Goal: Information Seeking & Learning: Find specific fact

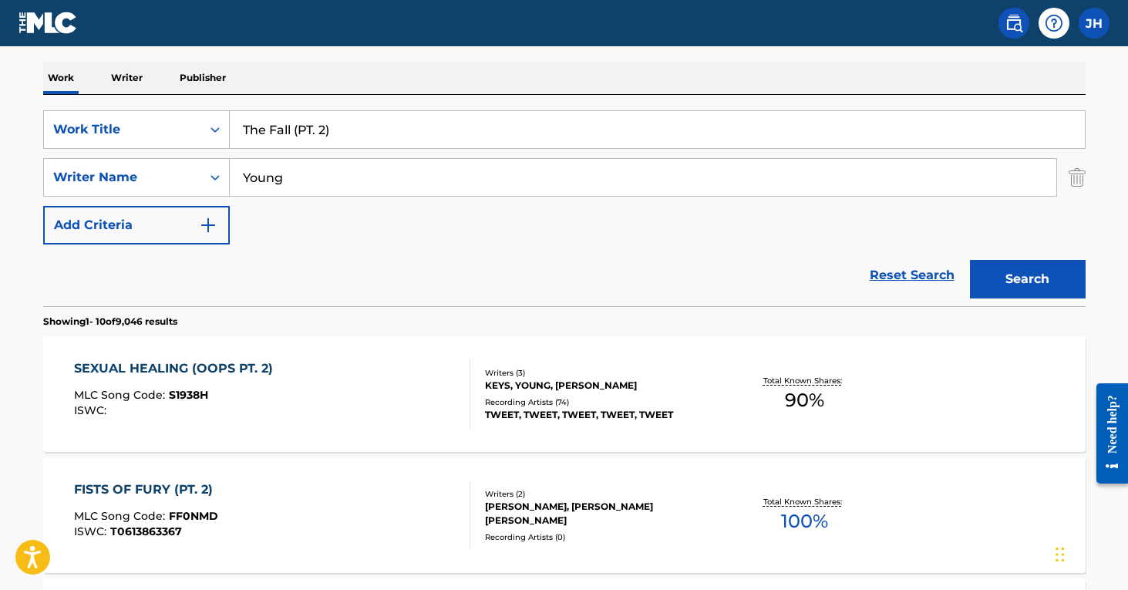
scroll to position [233, 0]
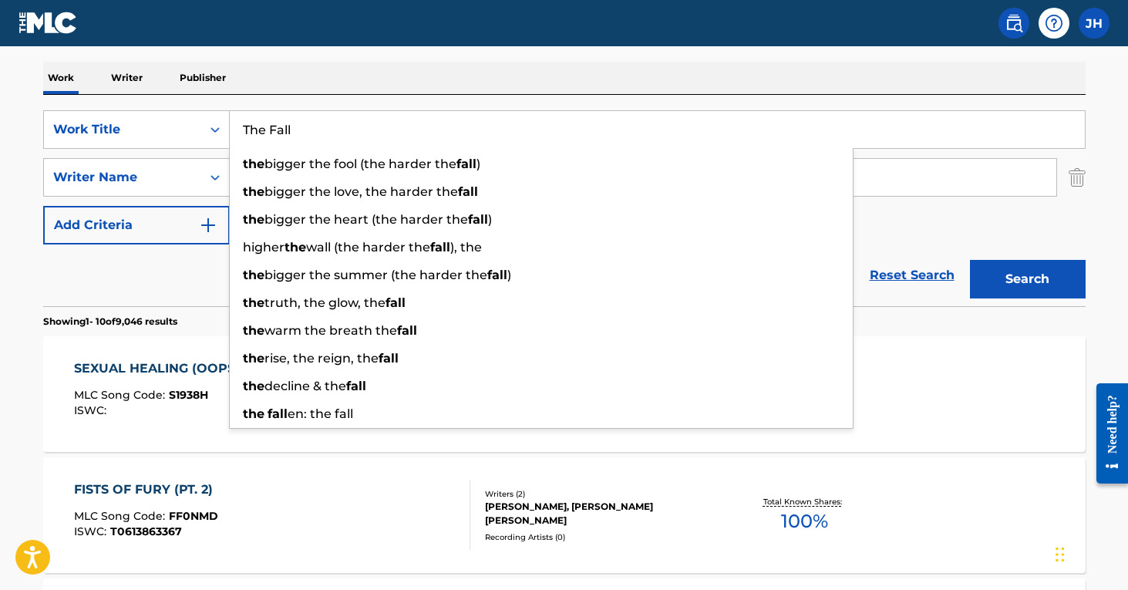
type input "The Fall"
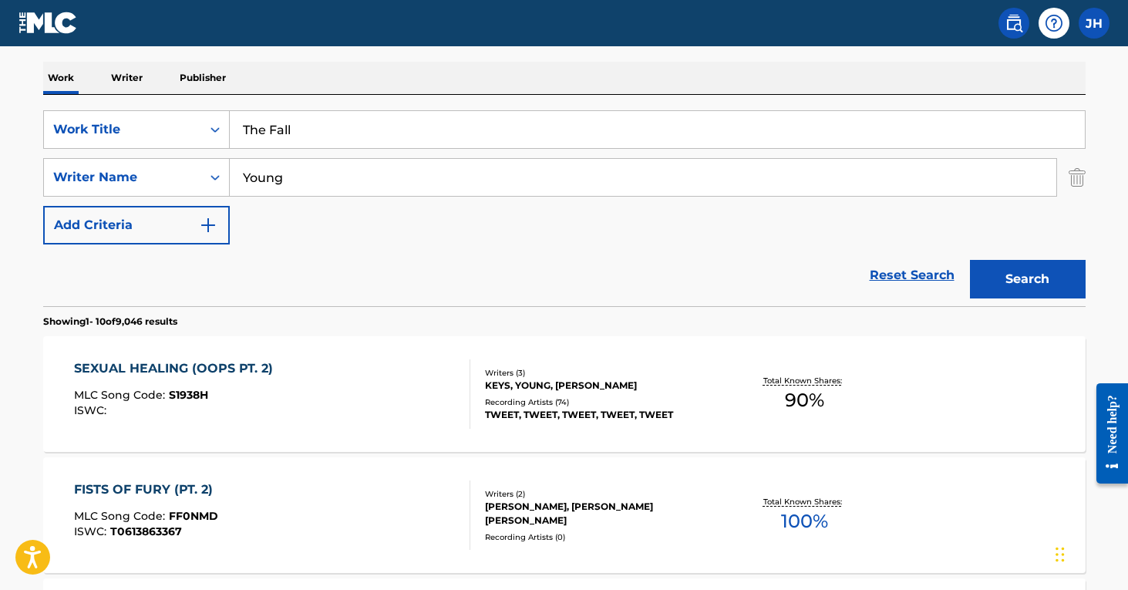
click at [963, 186] on input "Young" at bounding box center [643, 177] width 827 height 37
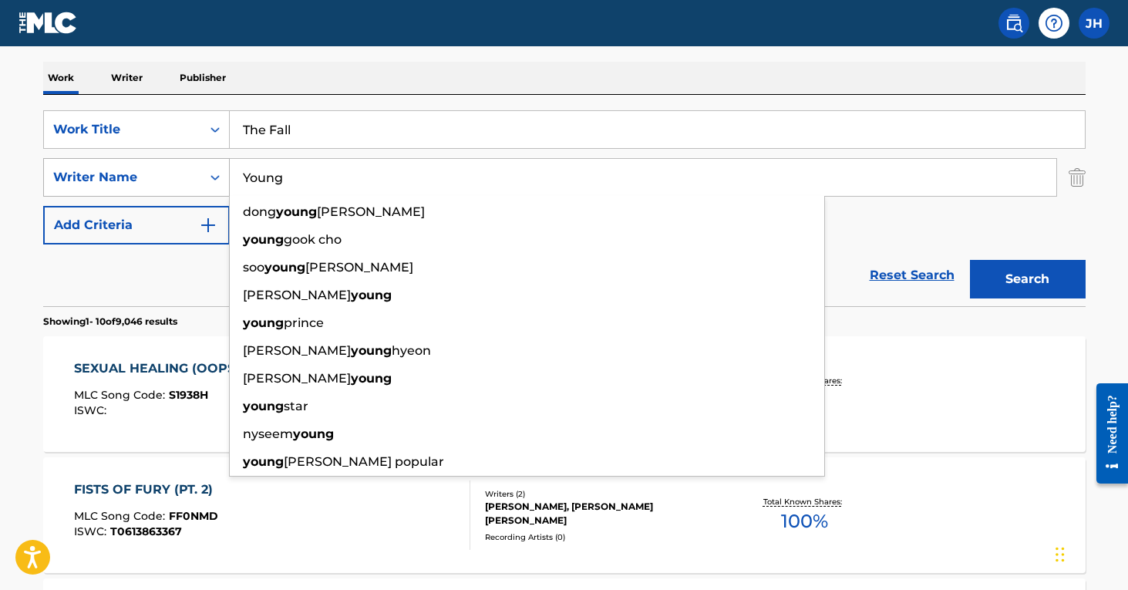
drag, startPoint x: 329, startPoint y: 180, endPoint x: 177, endPoint y: 176, distance: 152.0
click at [177, 176] on div "SearchWithCriteria39b0f7dc-6c7c-49ed-bf60-490b3036e78c Writer Name Young [PERSO…" at bounding box center [564, 177] width 1043 height 39
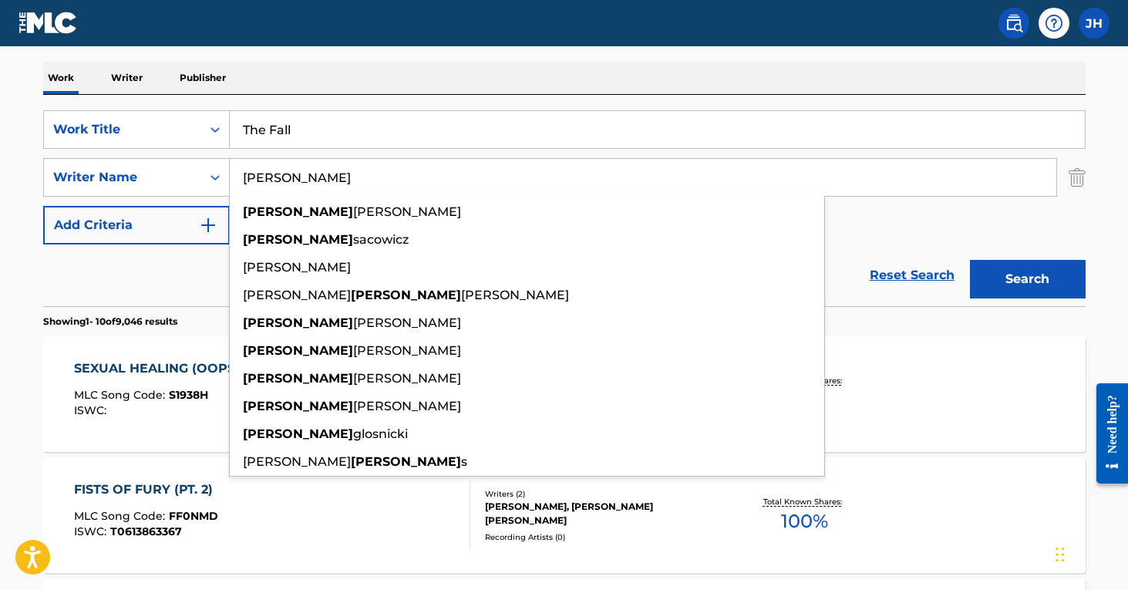
click at [1027, 279] on button "Search" at bounding box center [1028, 279] width 116 height 39
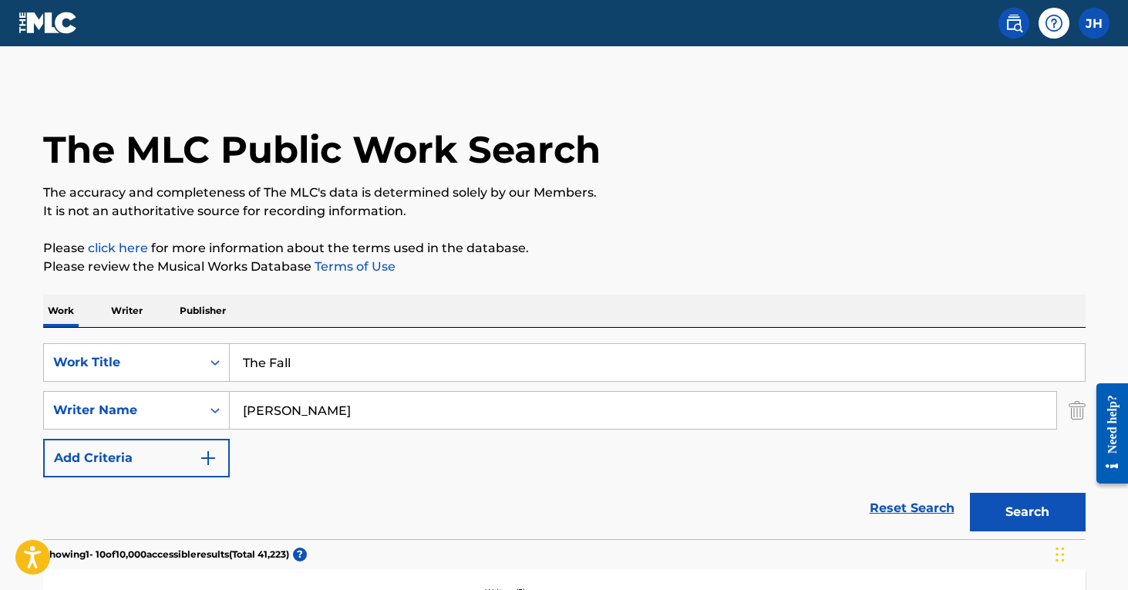
scroll to position [0, 0]
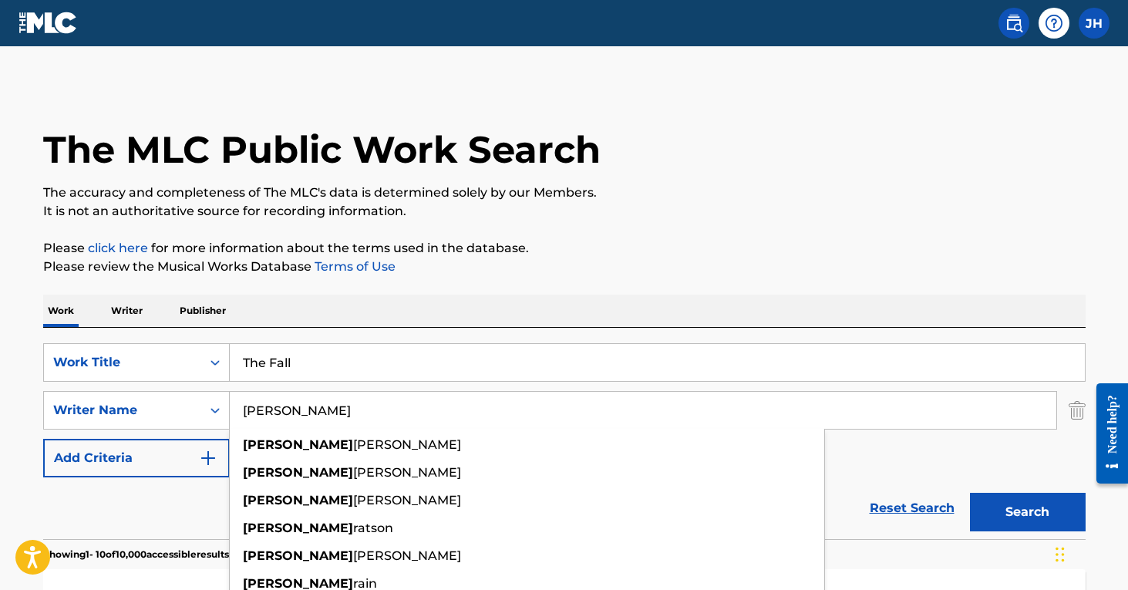
type input "[PERSON_NAME]"
click at [1027, 512] on button "Search" at bounding box center [1028, 512] width 116 height 39
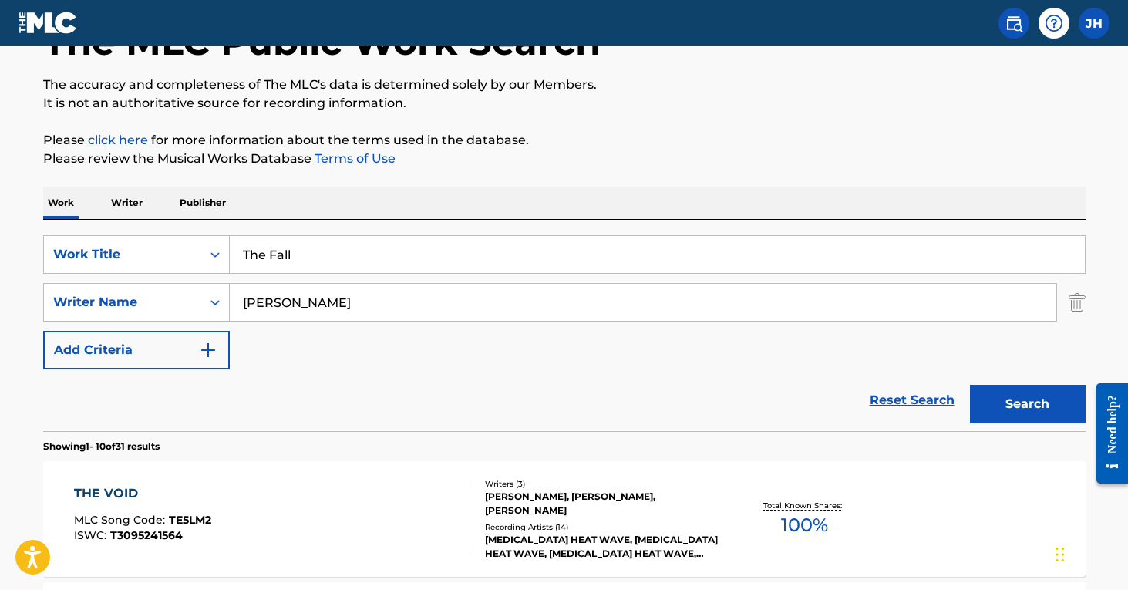
scroll to position [107, 0]
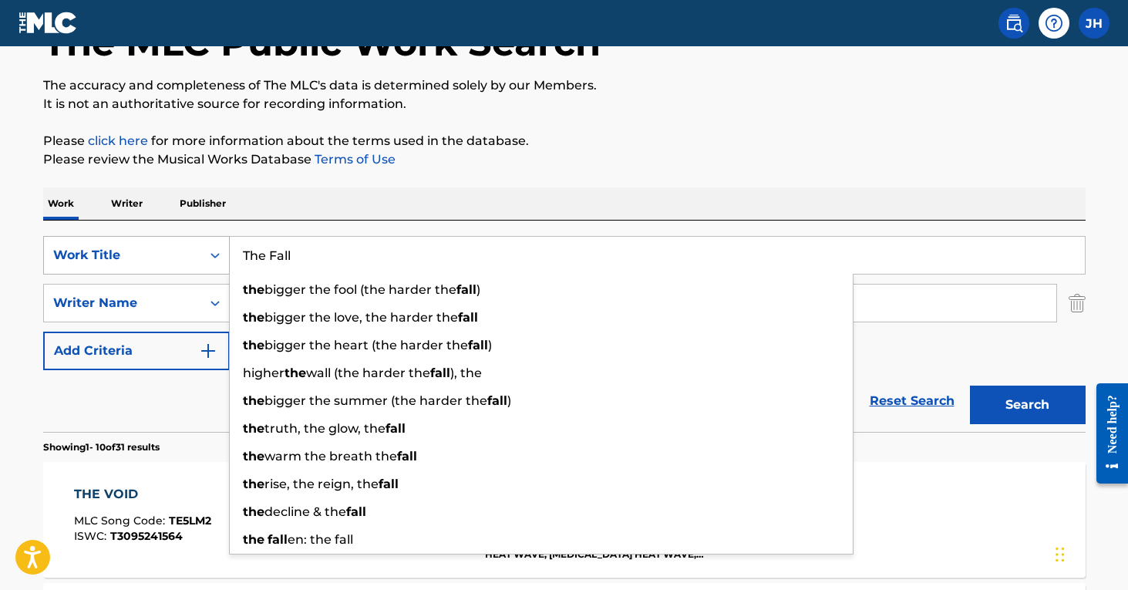
drag, startPoint x: 325, startPoint y: 254, endPoint x: 226, endPoint y: 244, distance: 99.9
click at [226, 244] on div "SearchWithCriteriaafbd6f92-38e0-4a3f-98ed-eff92b822d24 Work Title The Fall the …" at bounding box center [564, 255] width 1043 height 39
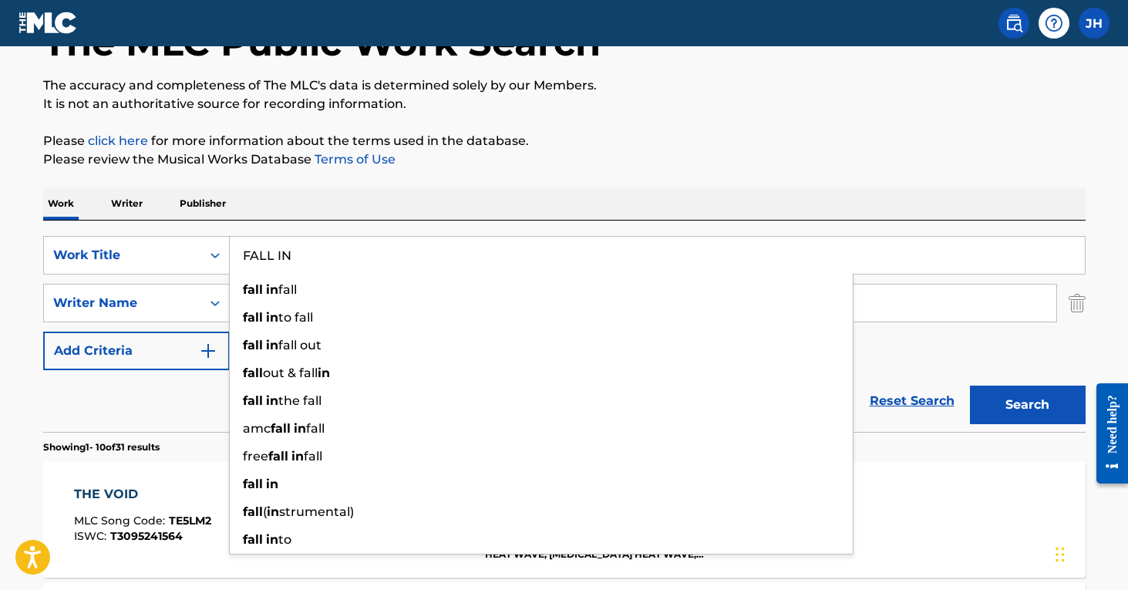
type input "FALL IN"
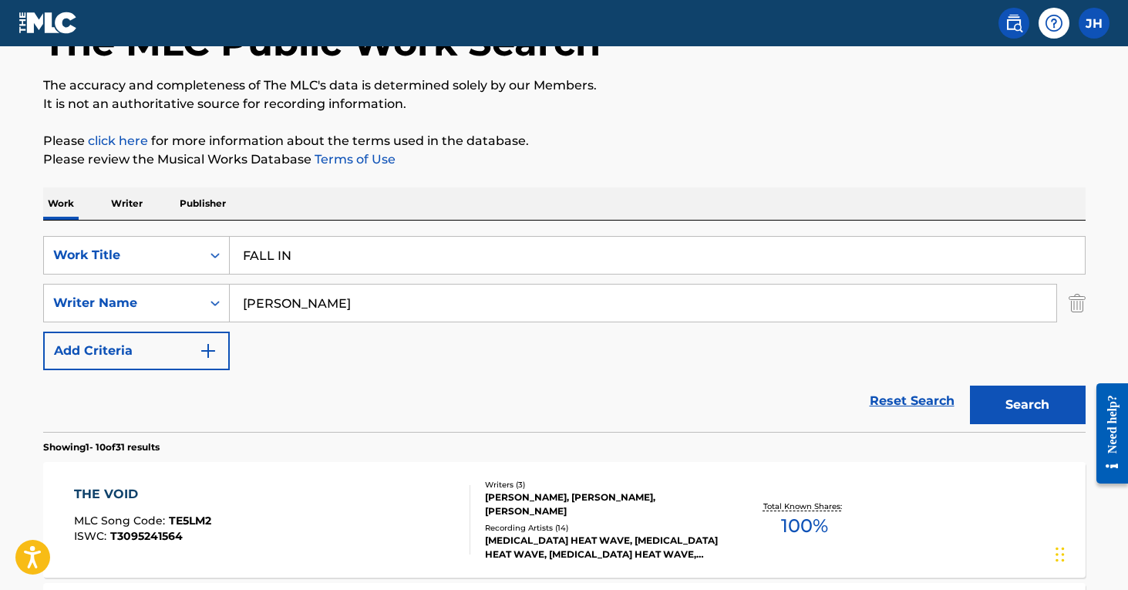
click at [160, 406] on div "Reset Search Search" at bounding box center [564, 401] width 1043 height 62
click at [321, 311] on input "[PERSON_NAME]" at bounding box center [643, 303] width 827 height 37
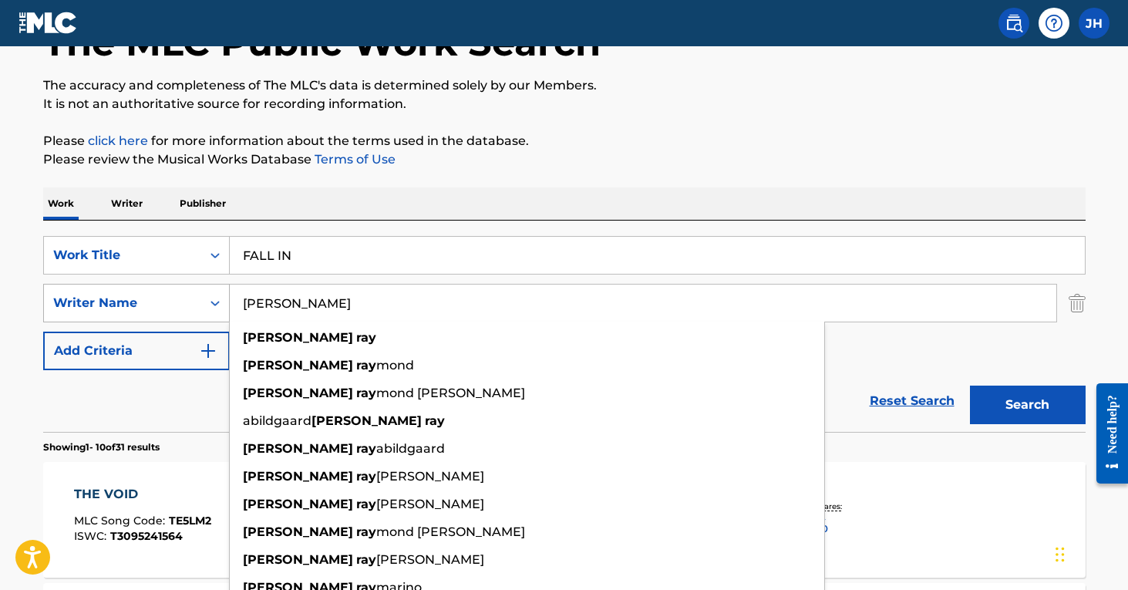
drag, startPoint x: 321, startPoint y: 311, endPoint x: 216, endPoint y: 307, distance: 104.9
click at [216, 307] on div "SearchWithCriteria39b0f7dc-6c7c-49ed-bf60-490b3036e78c Writer Name [PERSON_NAME…" at bounding box center [564, 303] width 1043 height 39
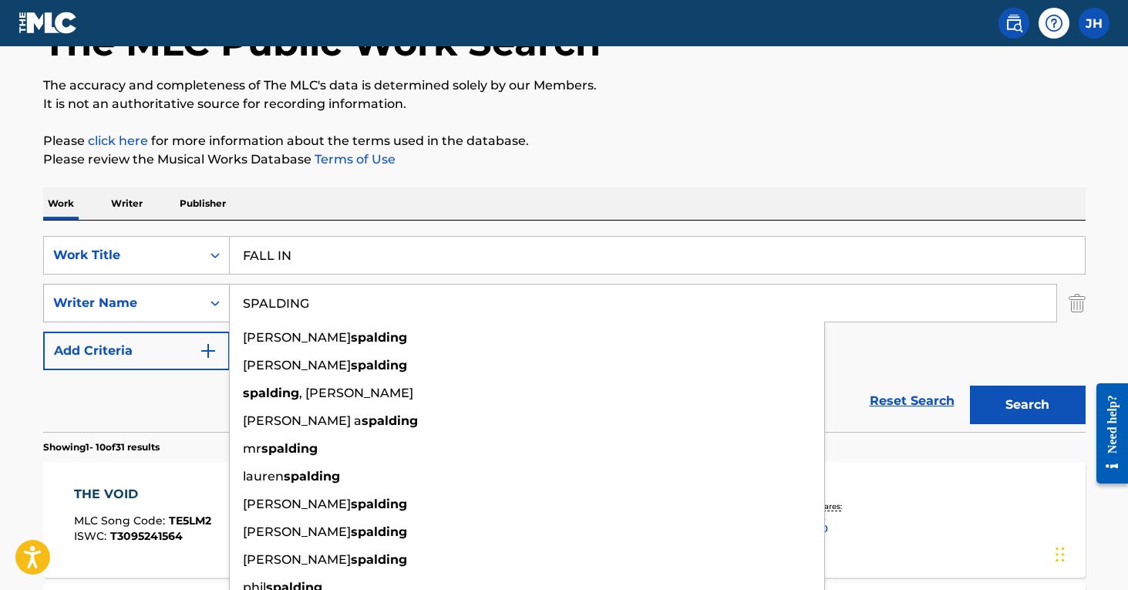
type input "SPALDING"
click at [1027, 405] on button "Search" at bounding box center [1028, 405] width 116 height 39
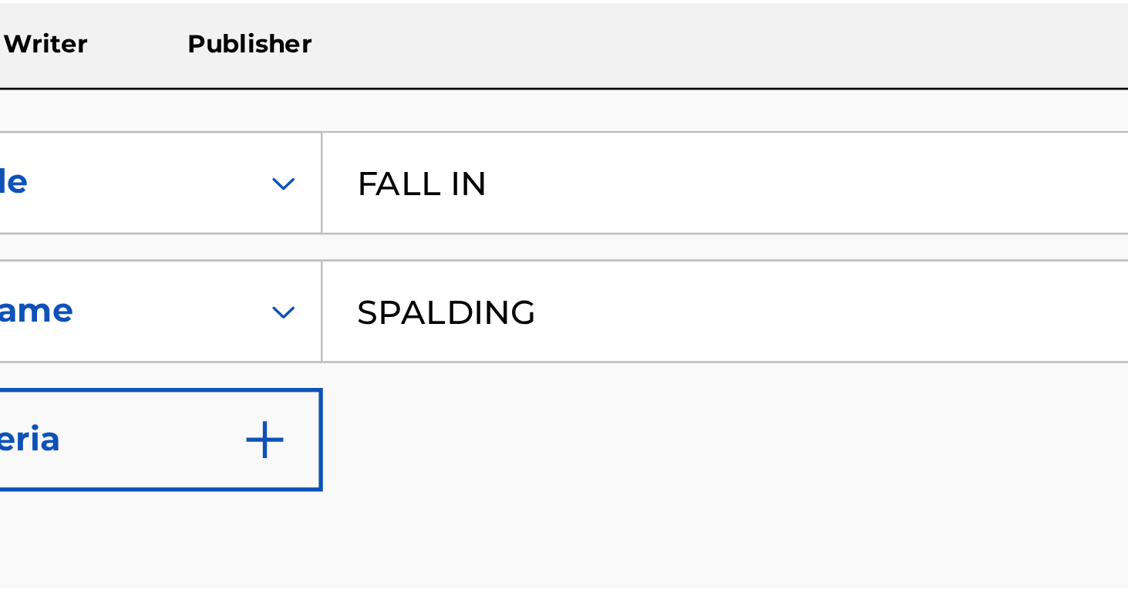
scroll to position [230, 0]
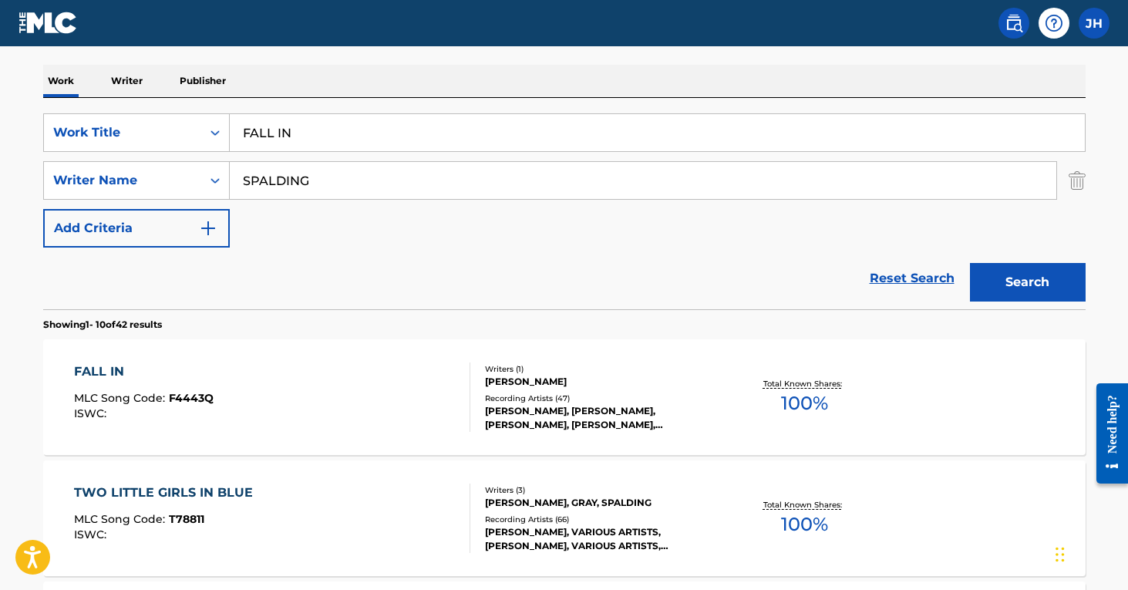
click at [302, 137] on input "FALL IN" at bounding box center [657, 132] width 855 height 37
drag, startPoint x: 403, startPoint y: 133, endPoint x: 209, endPoint y: 120, distance: 194.0
click at [209, 120] on div "SearchWithCriteriaafbd6f92-38e0-4a3f-98ed-eff92b822d24 Work Title fallin in lov…" at bounding box center [564, 132] width 1043 height 39
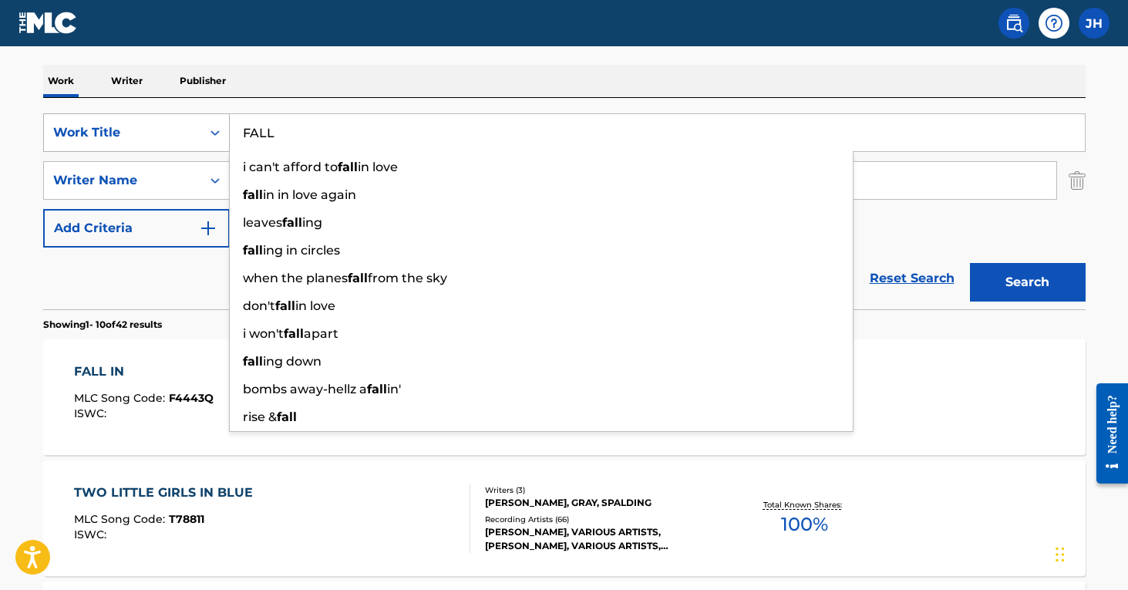
type input "FALL"
click at [1027, 282] on button "Search" at bounding box center [1028, 282] width 116 height 39
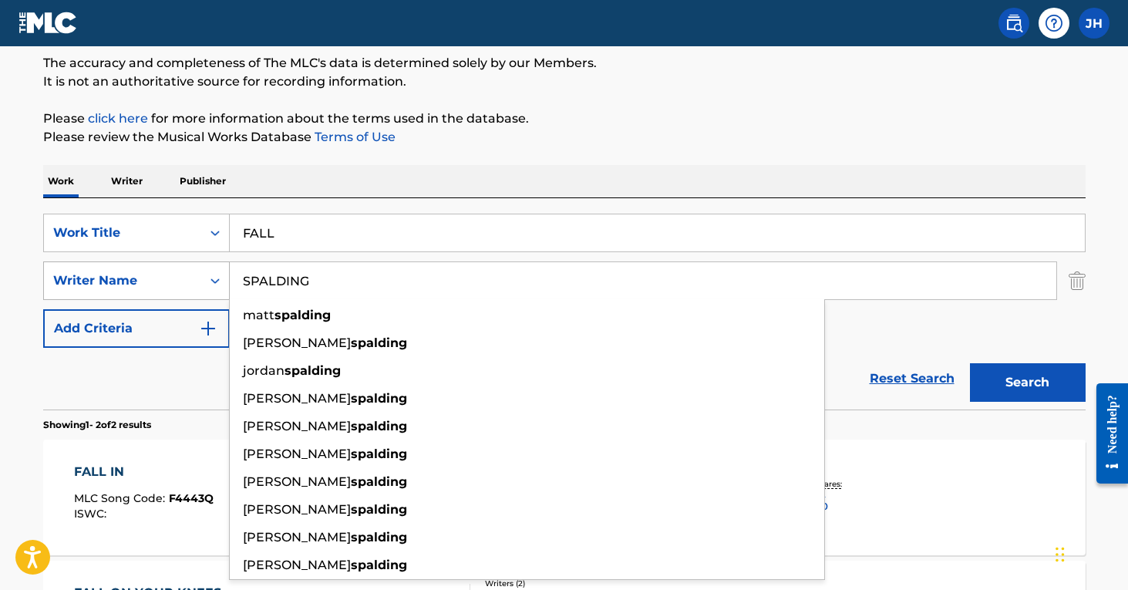
drag, startPoint x: 316, startPoint y: 285, endPoint x: 180, endPoint y: 291, distance: 135.9
click at [180, 291] on div "SearchWithCriteria39b0f7dc-6c7c-49ed-bf60-490b3036e78c Writer Name SPALDING [PE…" at bounding box center [564, 280] width 1043 height 39
drag, startPoint x: 362, startPoint y: 285, endPoint x: 237, endPoint y: 260, distance: 127.5
click at [236, 265] on input "SPALDING" at bounding box center [643, 280] width 827 height 37
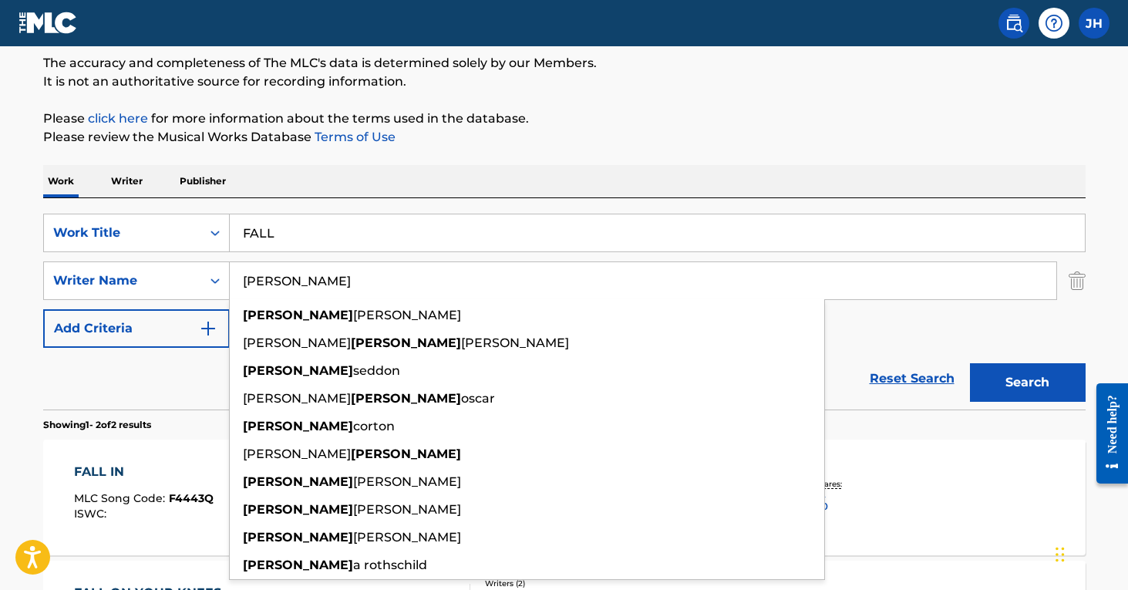
click at [1027, 382] on button "Search" at bounding box center [1028, 382] width 116 height 39
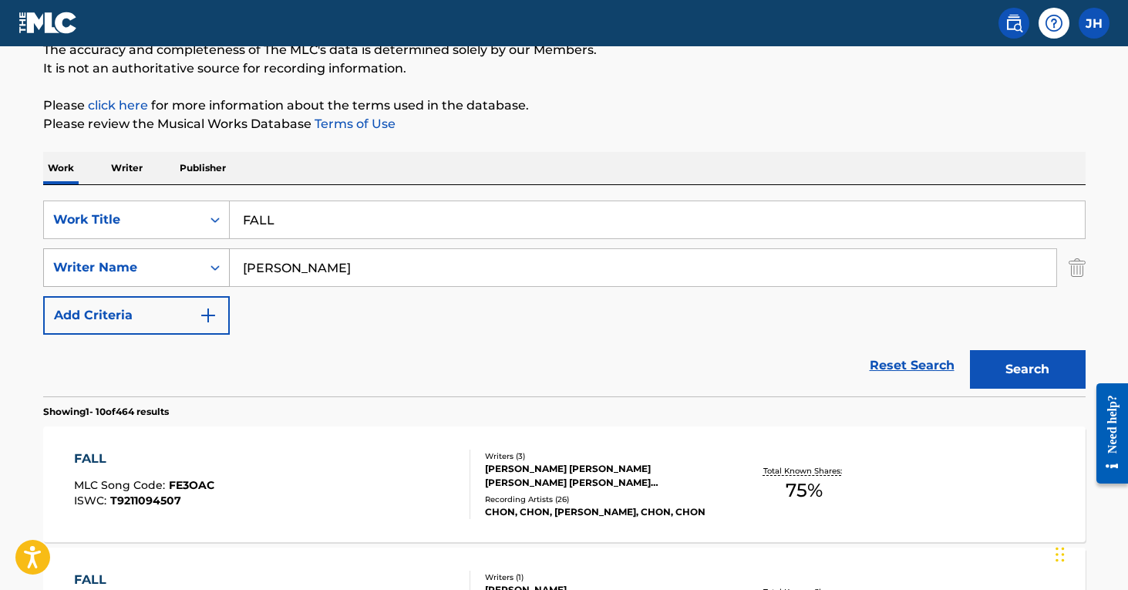
scroll to position [133, 0]
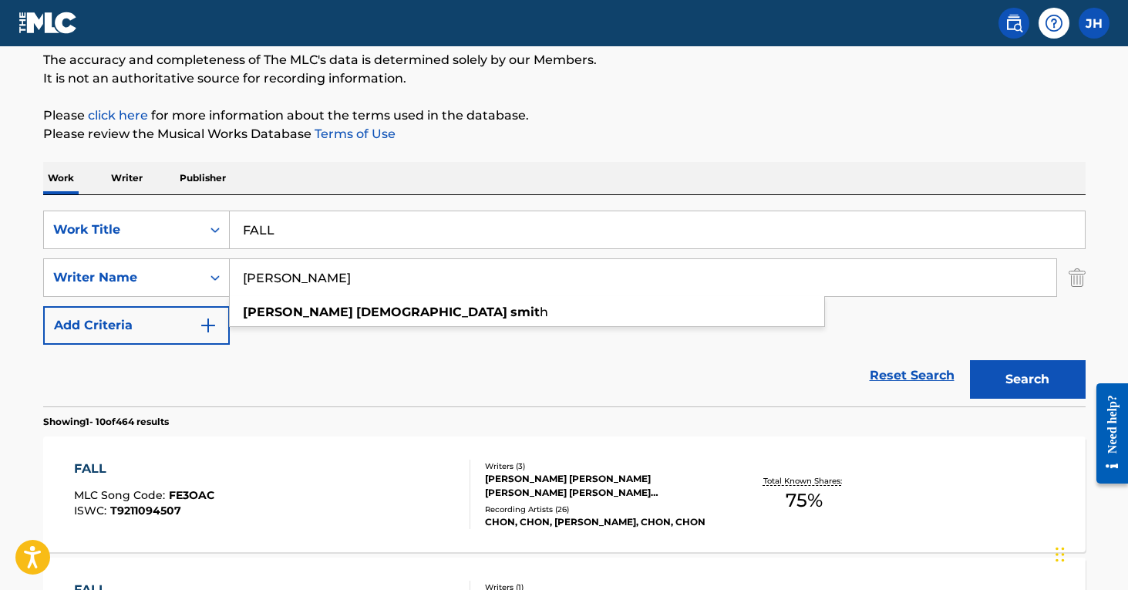
click at [325, 290] on input "[PERSON_NAME]" at bounding box center [643, 277] width 827 height 37
click at [1027, 379] on button "Search" at bounding box center [1028, 379] width 116 height 39
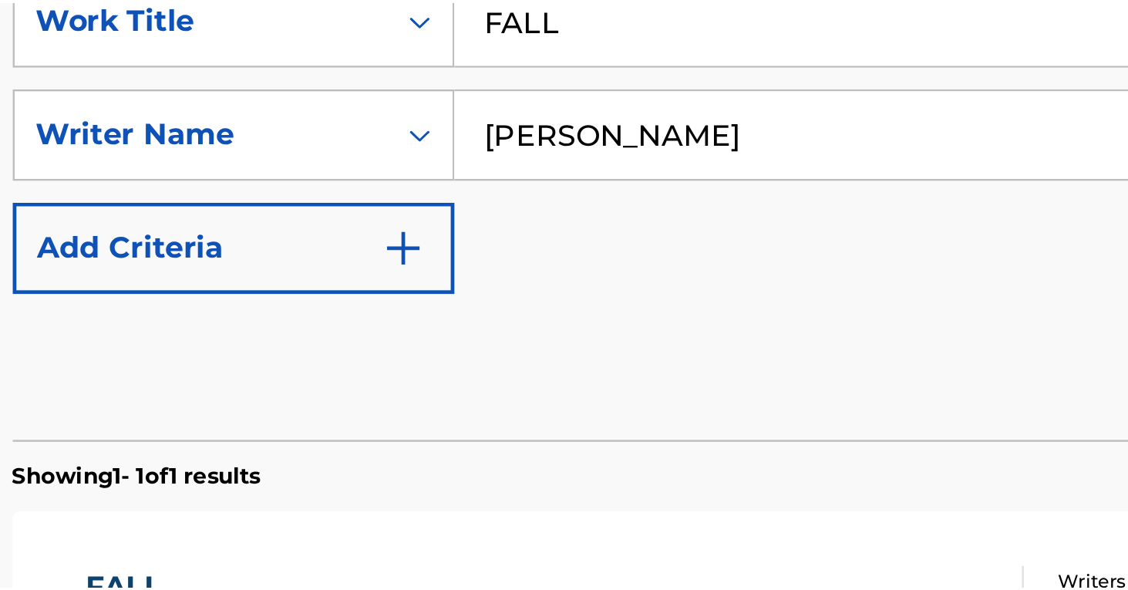
scroll to position [167, 0]
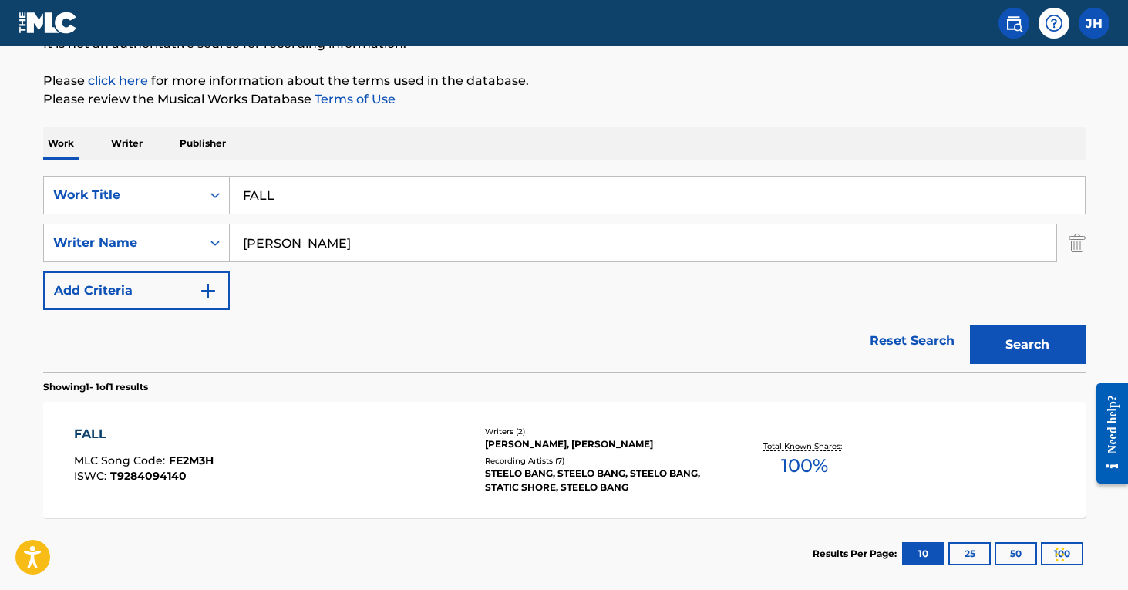
drag, startPoint x: 366, startPoint y: 245, endPoint x: 243, endPoint y: 240, distance: 123.5
click at [243, 240] on input "[PERSON_NAME]" at bounding box center [643, 242] width 827 height 37
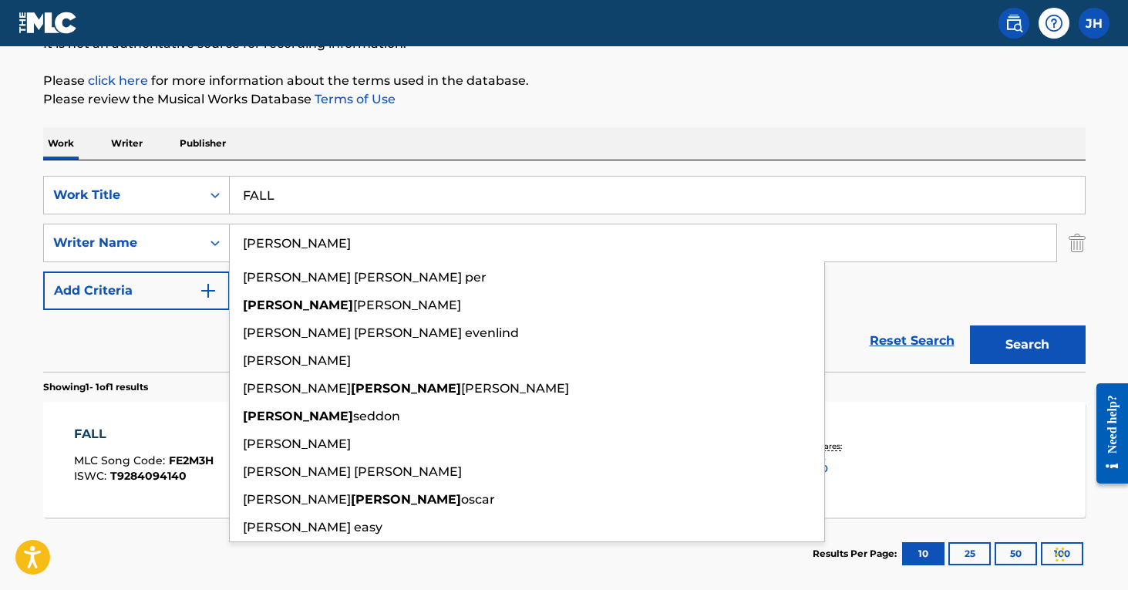
click at [1027, 345] on button "Search" at bounding box center [1028, 344] width 116 height 39
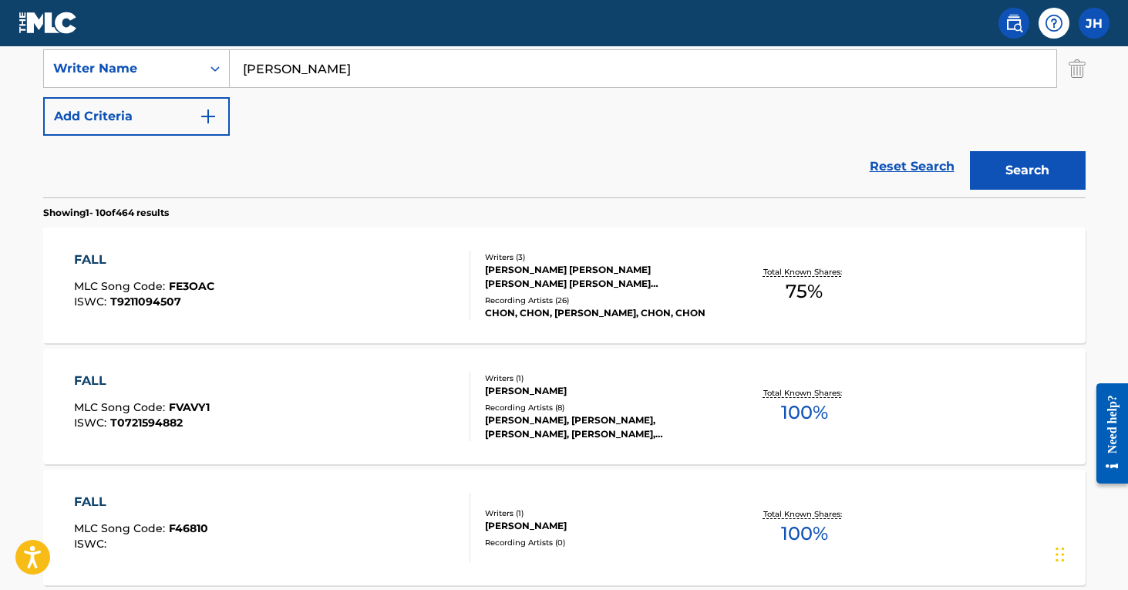
scroll to position [332, 0]
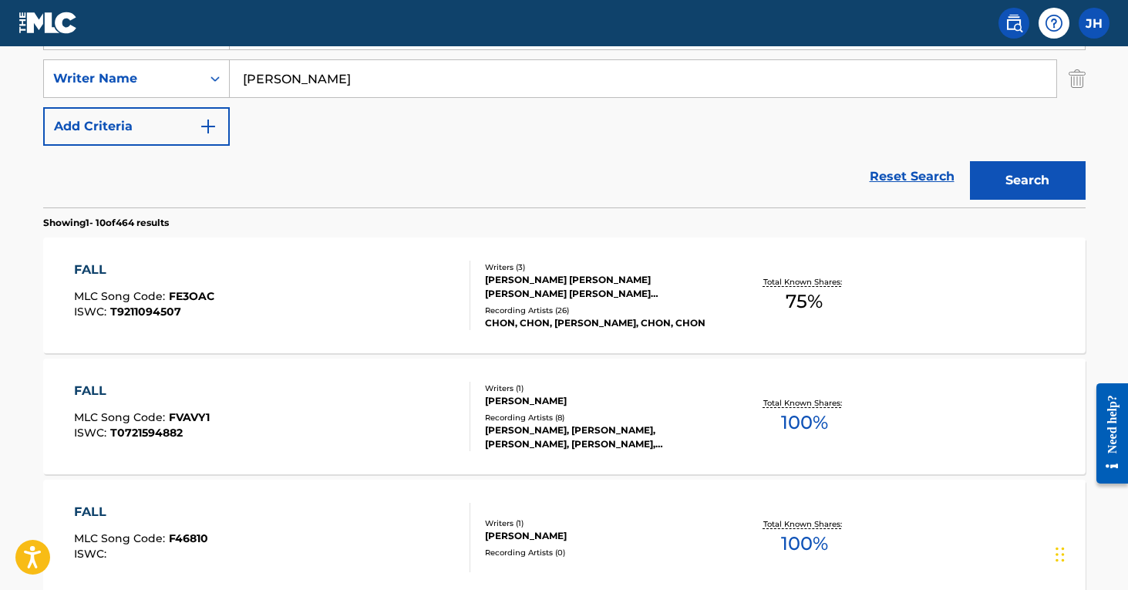
drag, startPoint x: 316, startPoint y: 64, endPoint x: 332, endPoint y: 86, distance: 27.0
click at [332, 86] on input "[PERSON_NAME]" at bounding box center [643, 78] width 827 height 37
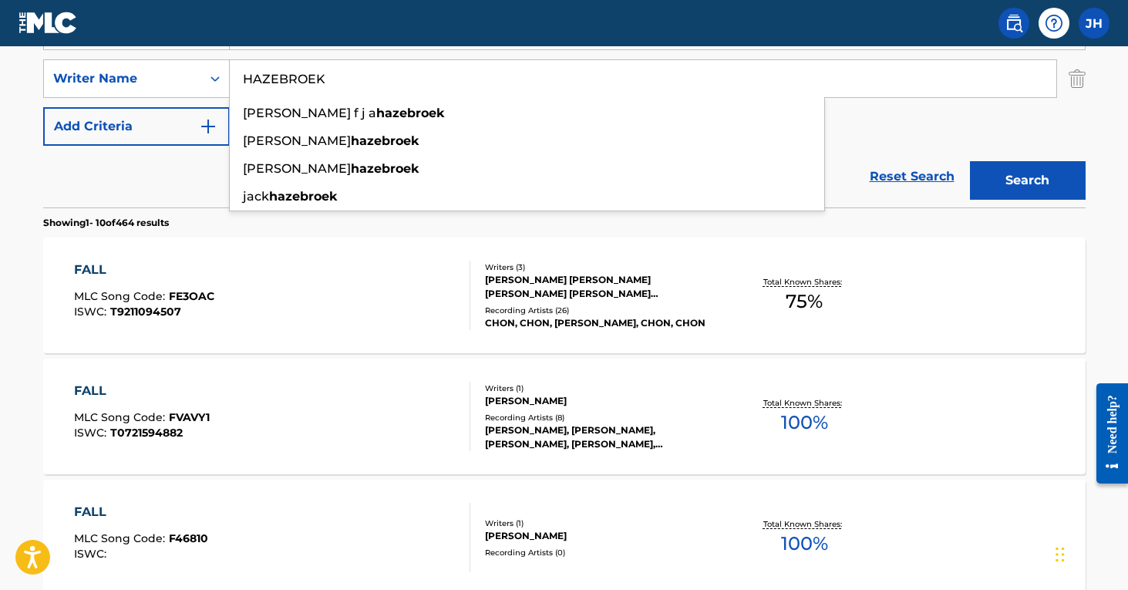
click at [1027, 180] on button "Search" at bounding box center [1028, 180] width 116 height 39
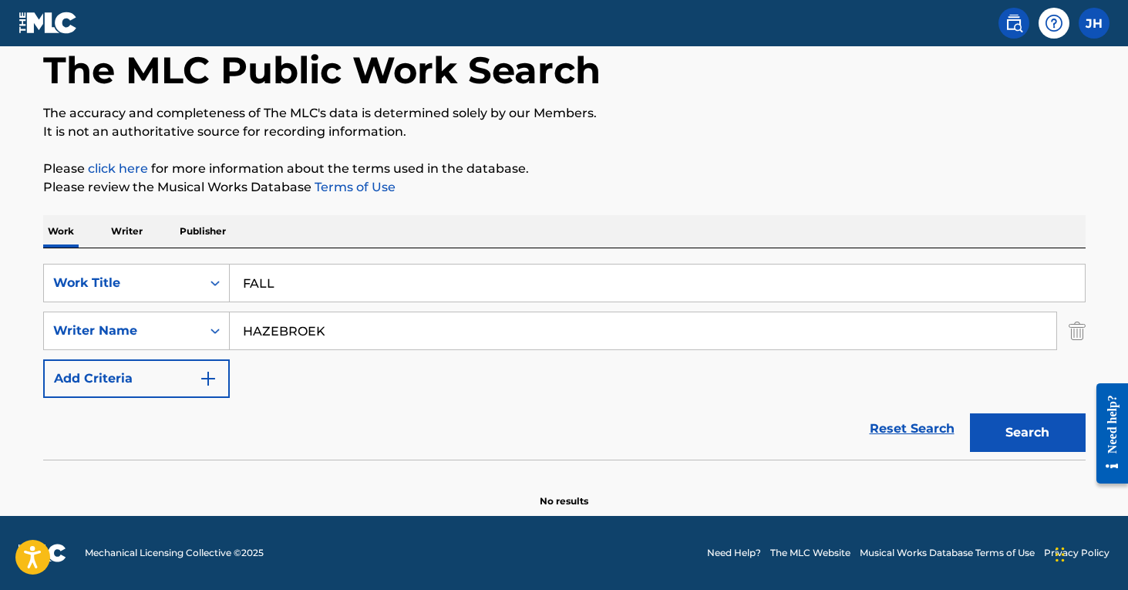
scroll to position [79, 0]
drag, startPoint x: 342, startPoint y: 328, endPoint x: 202, endPoint y: 313, distance: 141.1
click at [202, 313] on div "SearchWithCriteria39b0f7dc-6c7c-49ed-bf60-490b3036e78c Writer Name [PERSON_NAME]" at bounding box center [564, 331] width 1043 height 39
type input "ONLY FATE REMAINS"
click at [1027, 433] on button "Search" at bounding box center [1028, 432] width 116 height 39
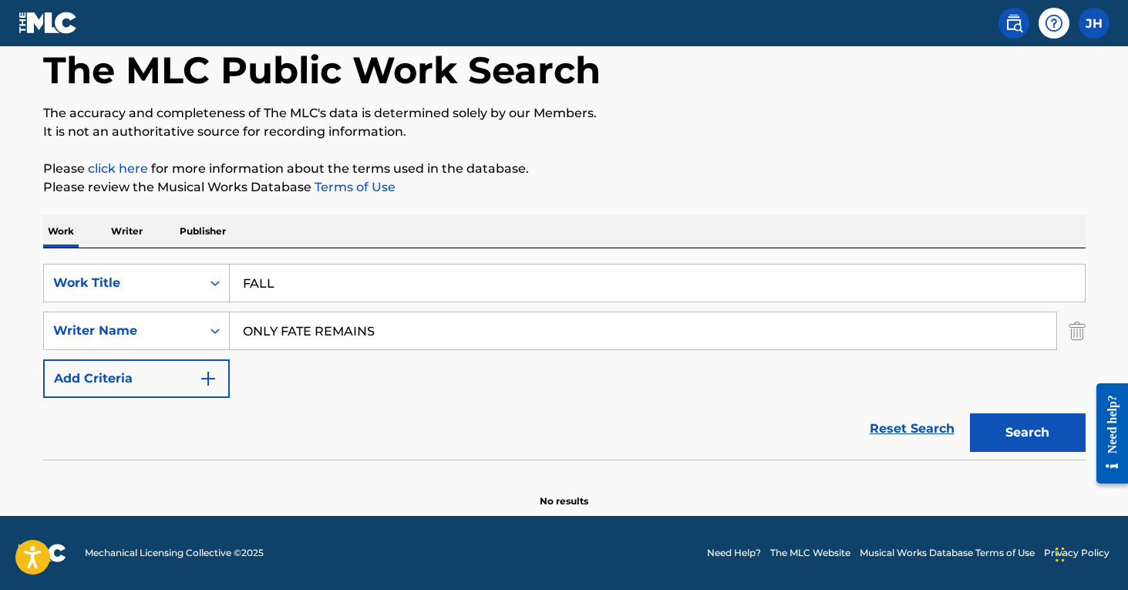
click at [244, 285] on input "FALL" at bounding box center [657, 282] width 855 height 37
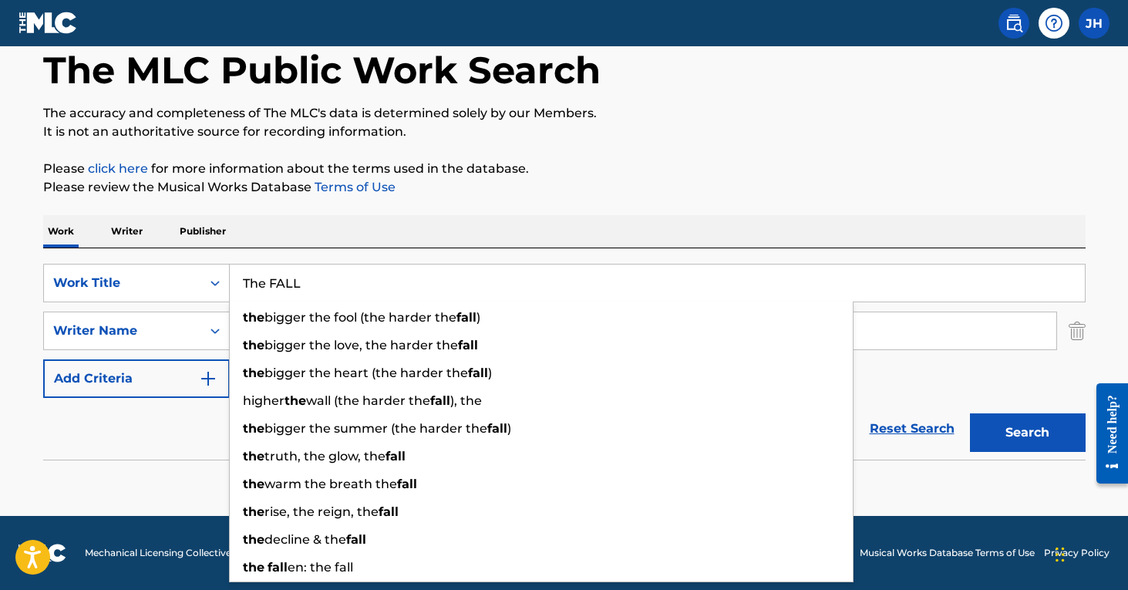
type input "The FALL"
click at [874, 341] on input "ONLY FATE REMAINS" at bounding box center [643, 330] width 827 height 37
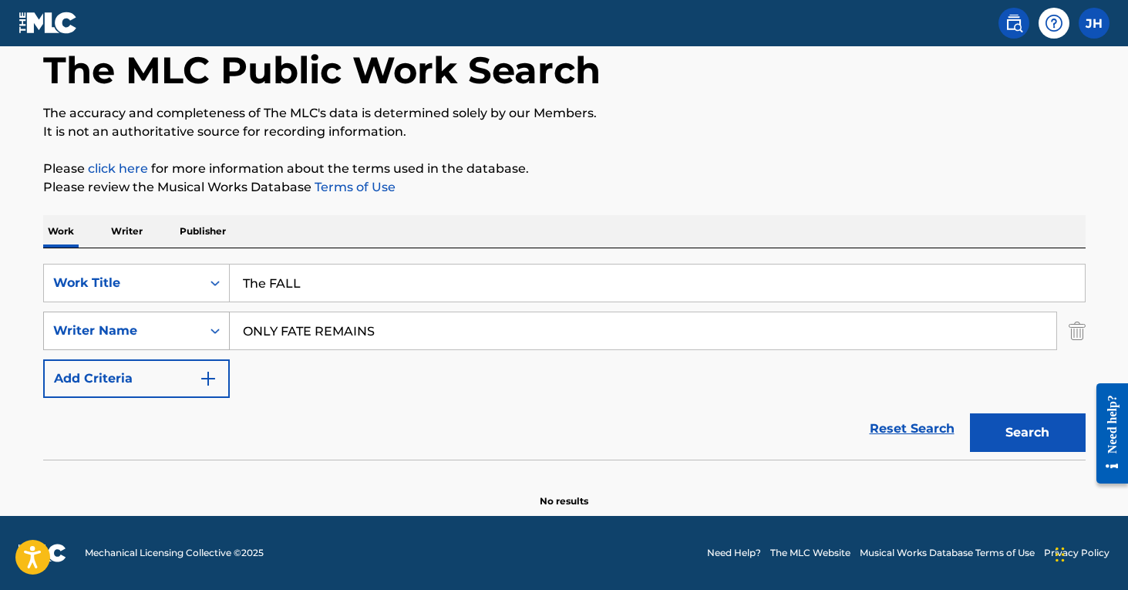
drag, startPoint x: 389, startPoint y: 335, endPoint x: 207, endPoint y: 318, distance: 183.5
click at [207, 318] on div "SearchWithCriteria39b0f7dc-6c7c-49ed-bf60-490b3036e78c Writer Name ONLY FATE RE…" at bounding box center [564, 331] width 1043 height 39
type input "Kellianna"
click at [1027, 433] on button "Search" at bounding box center [1028, 432] width 116 height 39
